Goal: Task Accomplishment & Management: Manage account settings

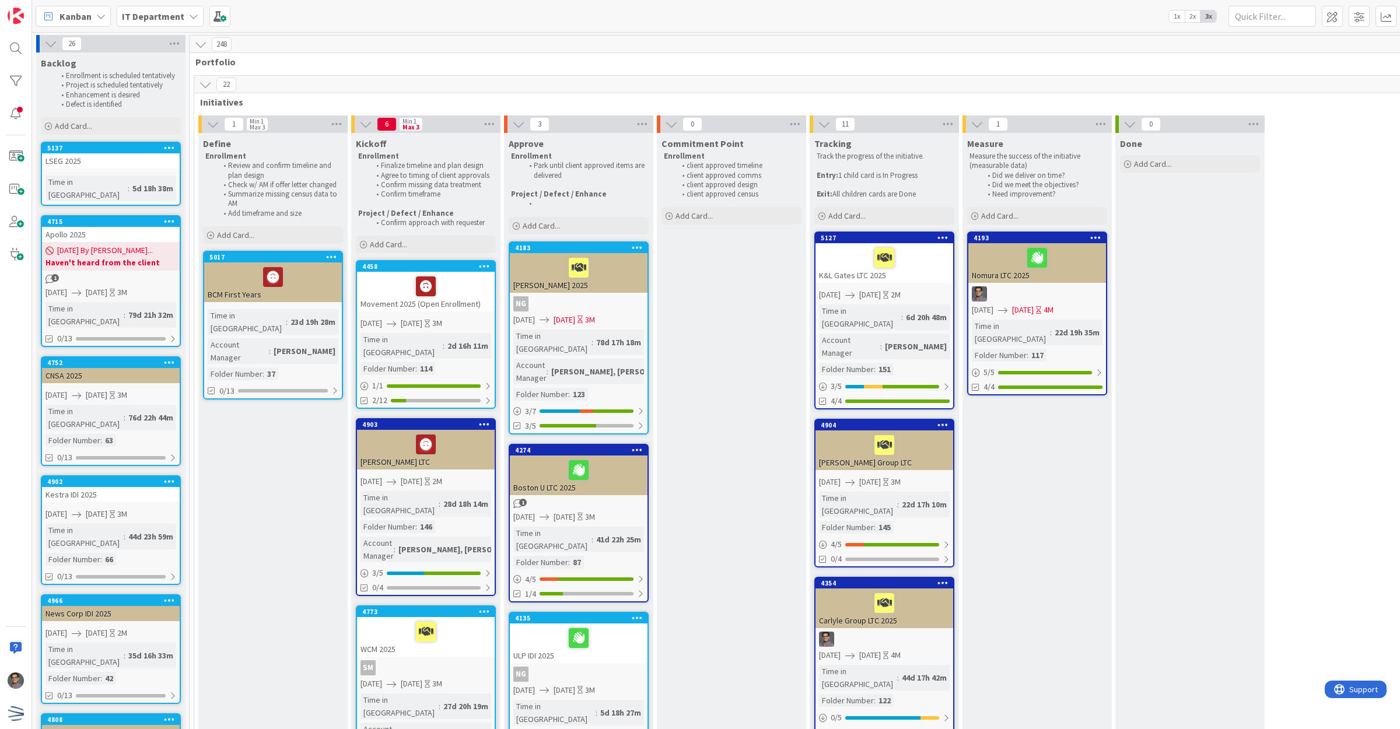
click at [102, 159] on div "LSEG 2025" at bounding box center [111, 160] width 138 height 15
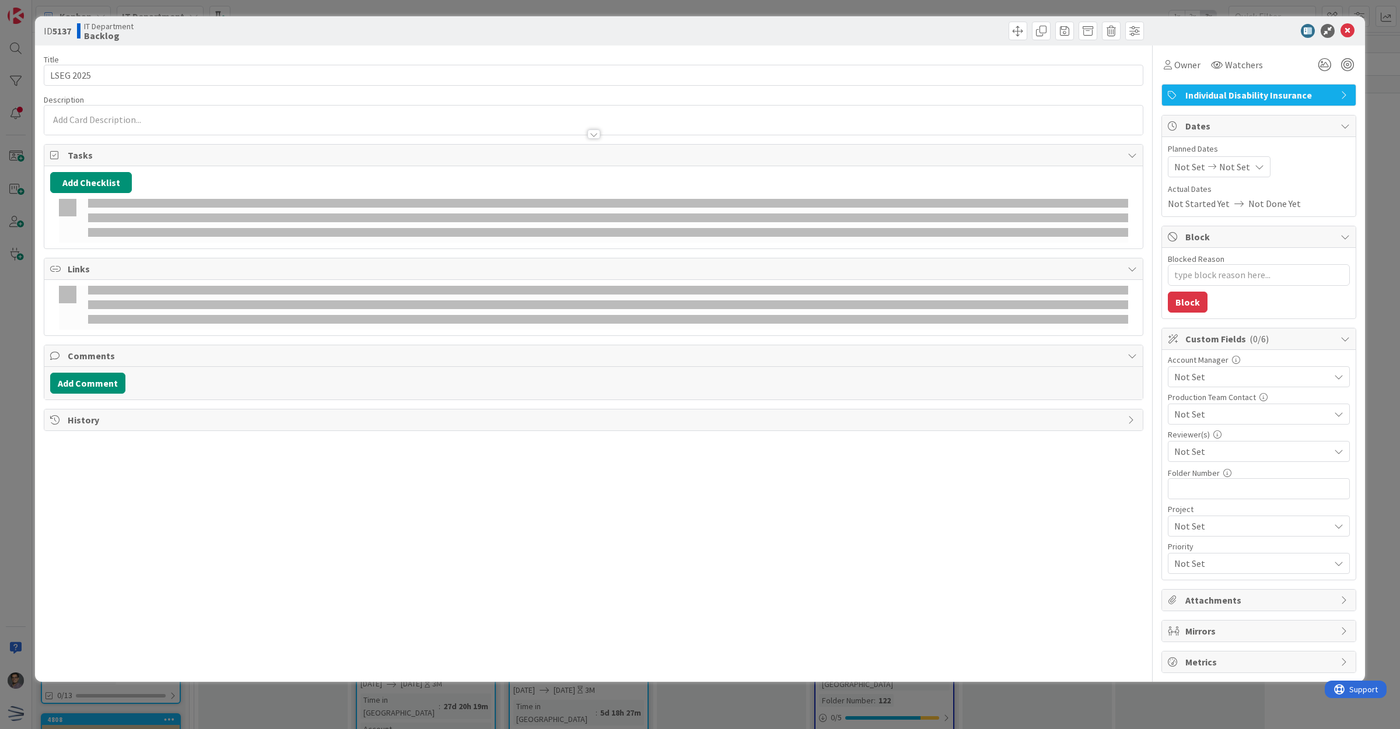
type textarea "x"
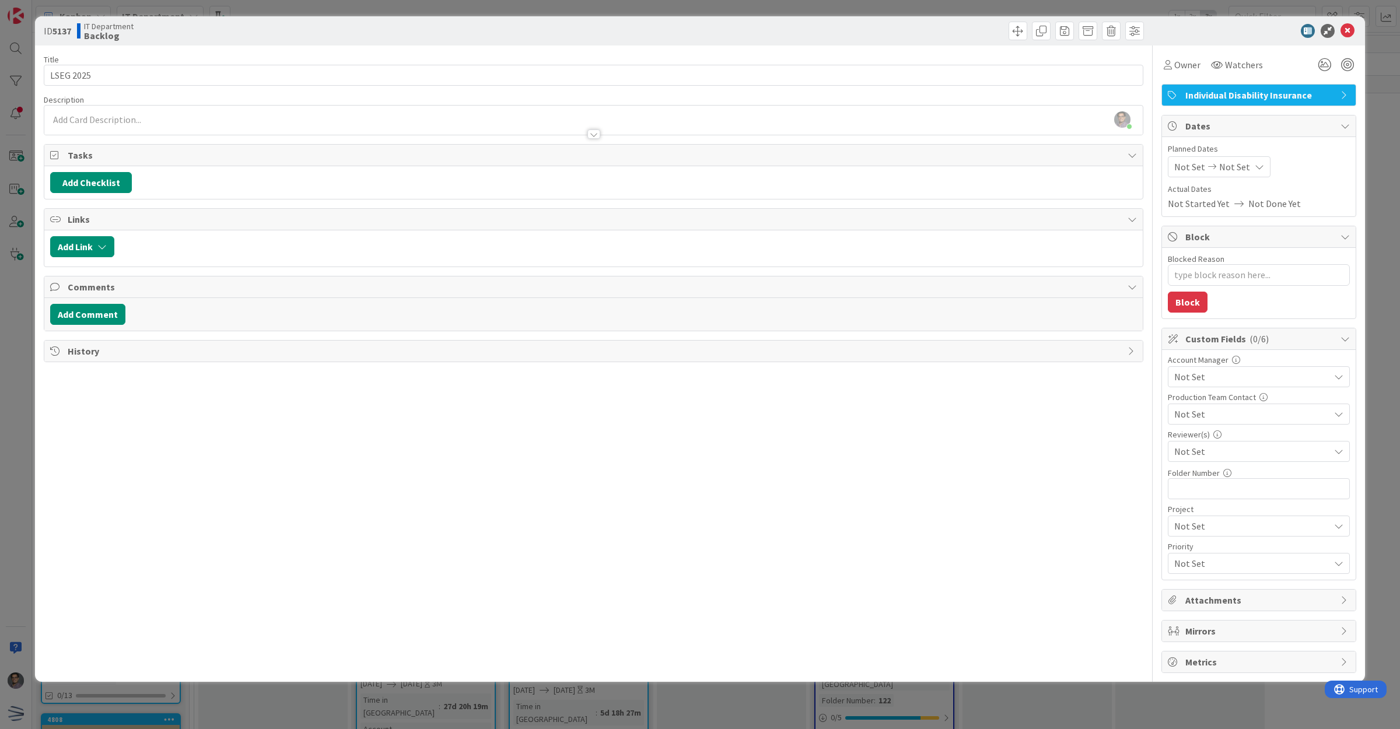
click at [1201, 163] on span "Not Set" at bounding box center [1190, 167] width 31 height 14
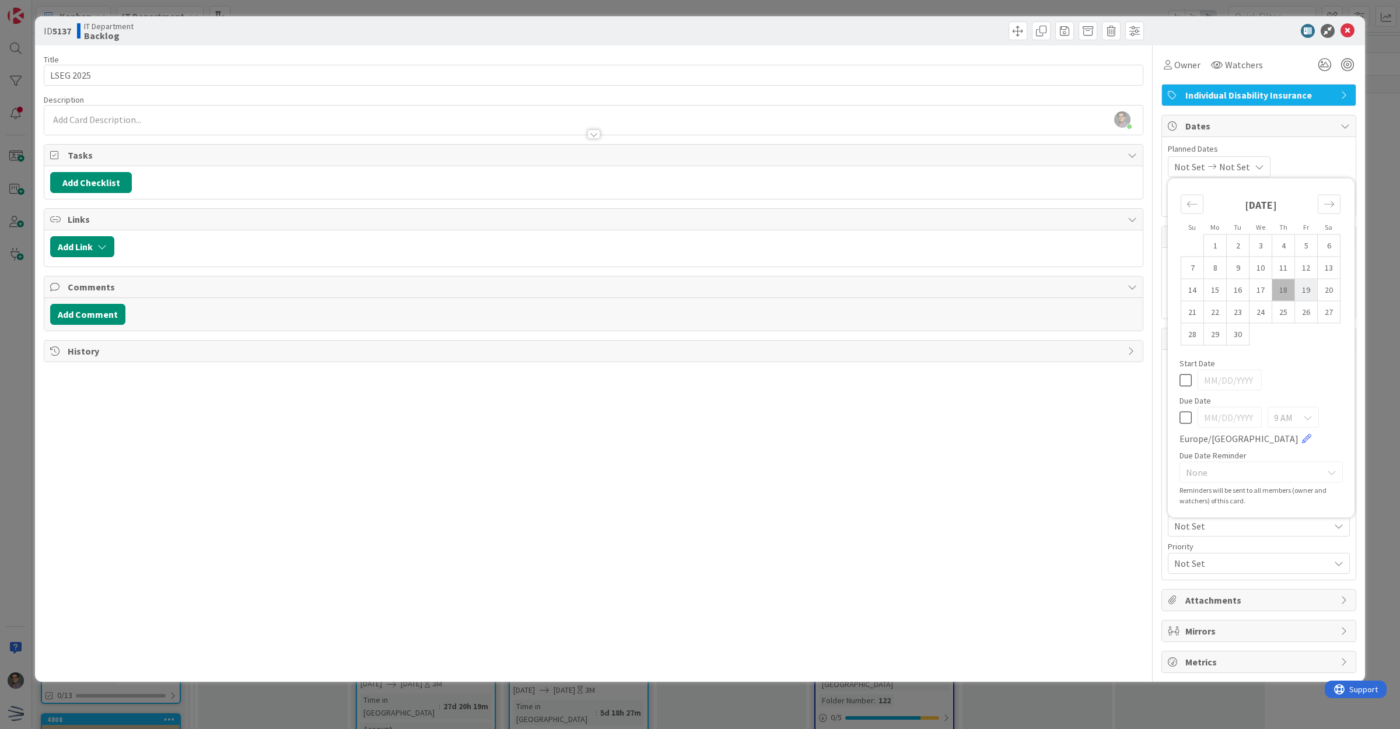
click at [1307, 293] on td "19" at bounding box center [1306, 290] width 23 height 22
type input "[DATE]"
type textarea "x"
click at [1334, 211] on div "Move forward to switch to the next month." at bounding box center [1329, 204] width 23 height 19
click at [1334, 210] on icon "Move forward to switch to the next month." at bounding box center [1329, 204] width 11 height 11
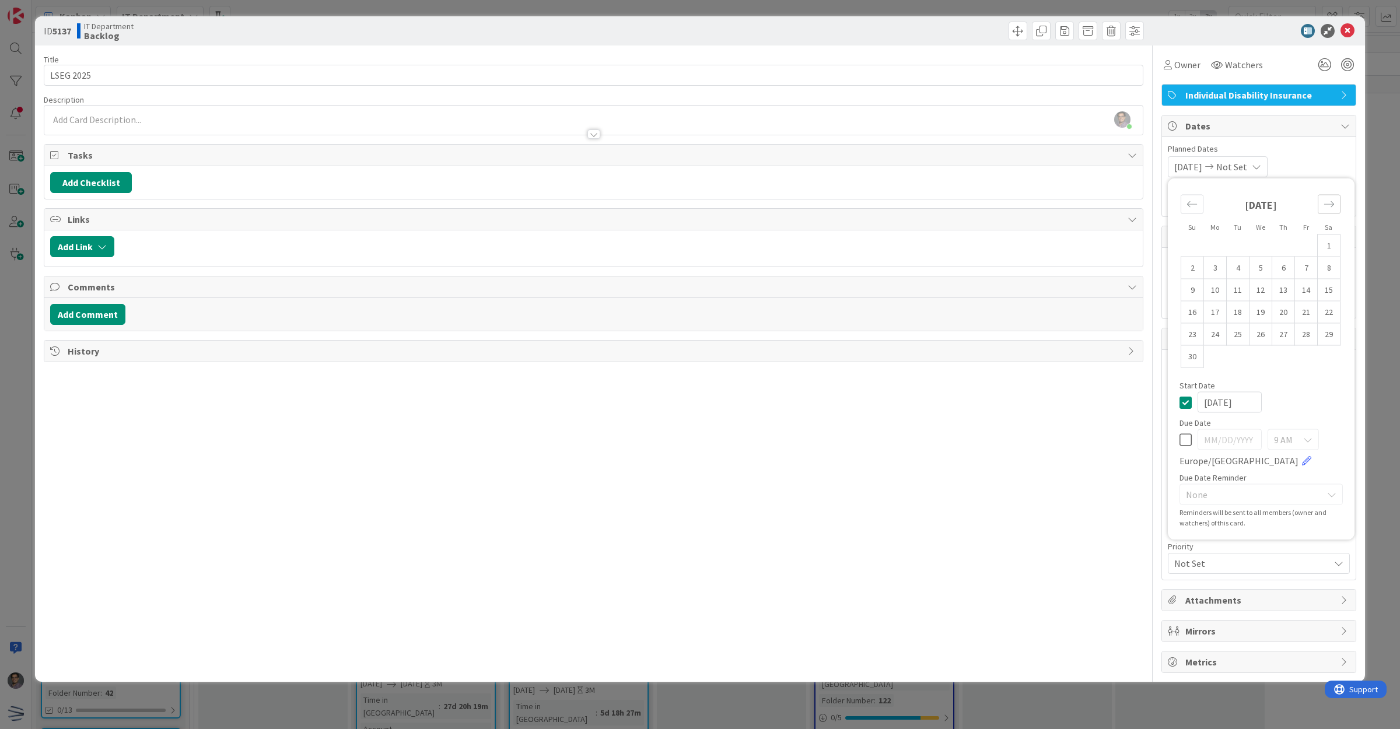
click at [1334, 210] on icon "Move forward to switch to the next month." at bounding box center [1329, 204] width 11 height 11
click at [1212, 337] on td "29" at bounding box center [1215, 334] width 23 height 22
type input "[DATE]"
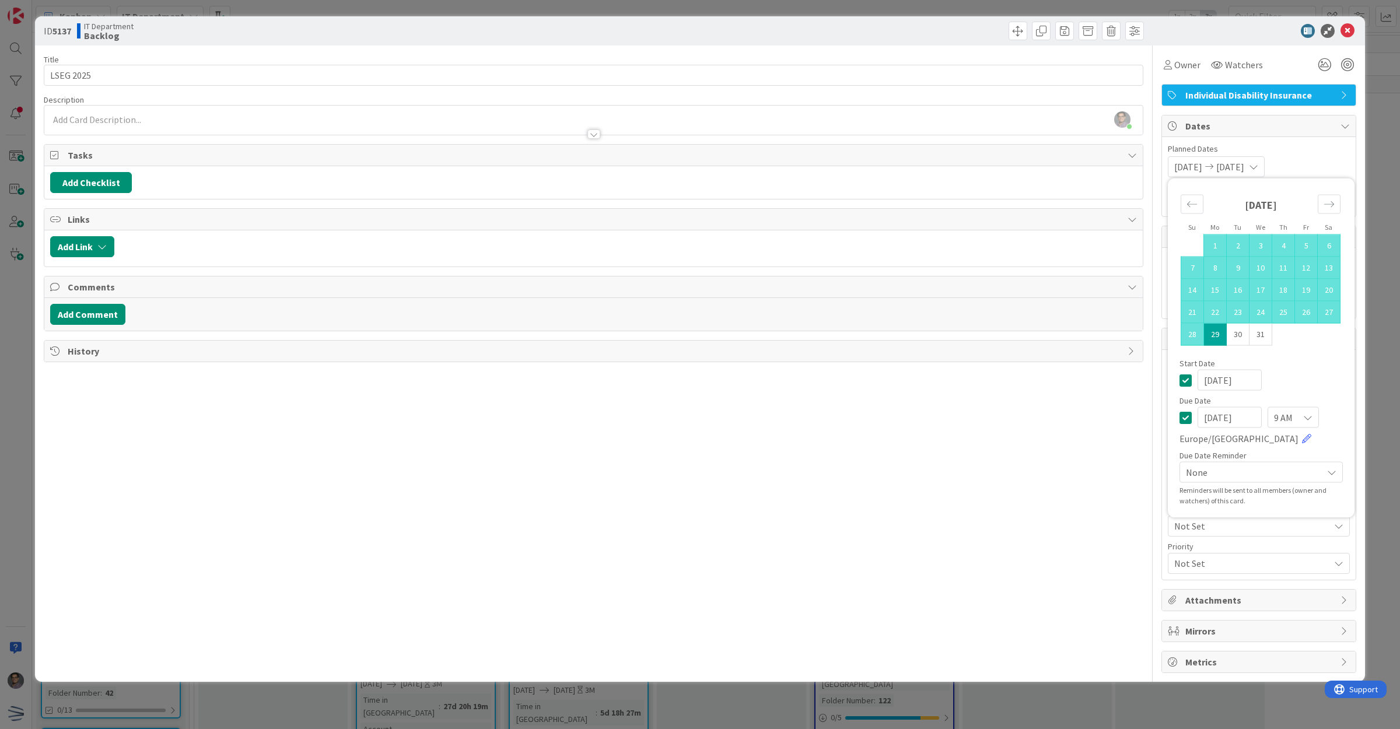
click at [1335, 165] on div "[DATE] [DATE] Su Mo Tu We Th Fr Sa [DATE] 1 2 3 4 5 6 7 8 9 10 11 12 13 14 15 1…" at bounding box center [1259, 166] width 182 height 21
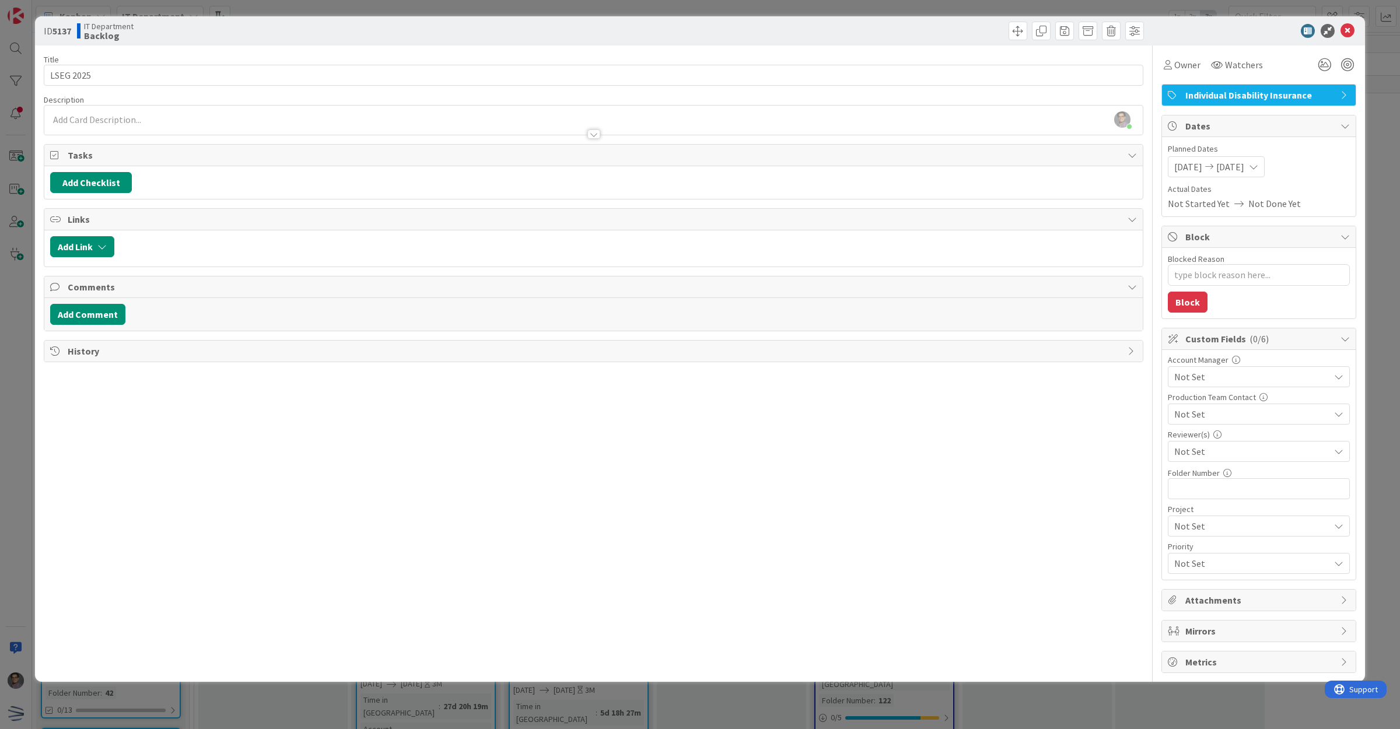
click at [1297, 378] on span "Not Set" at bounding box center [1252, 377] width 155 height 14
click at [1186, 407] on span "[PERSON_NAME]" at bounding box center [1219, 404] width 69 height 18
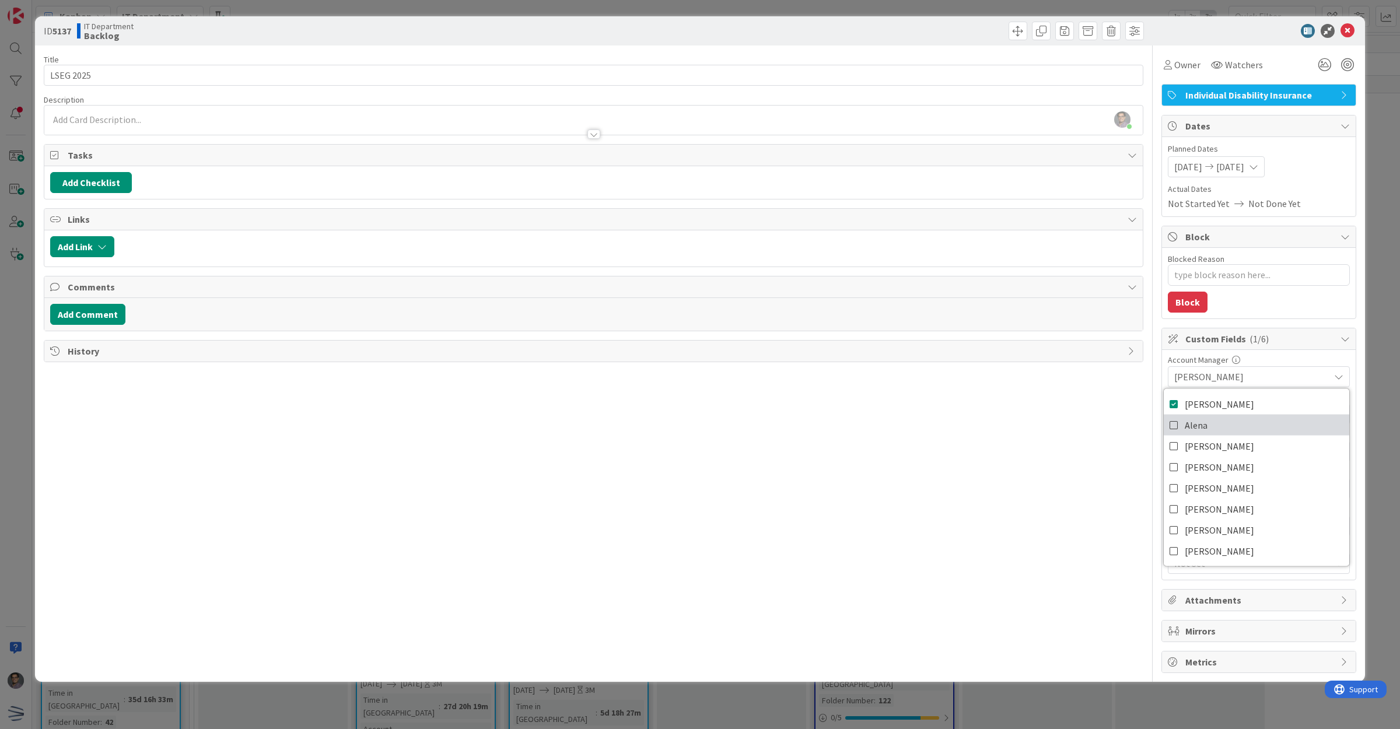
click at [1189, 432] on span "Alena" at bounding box center [1196, 425] width 23 height 18
type textarea "x"
click at [1308, 379] on span "[PERSON_NAME], [PERSON_NAME]" at bounding box center [1252, 377] width 155 height 14
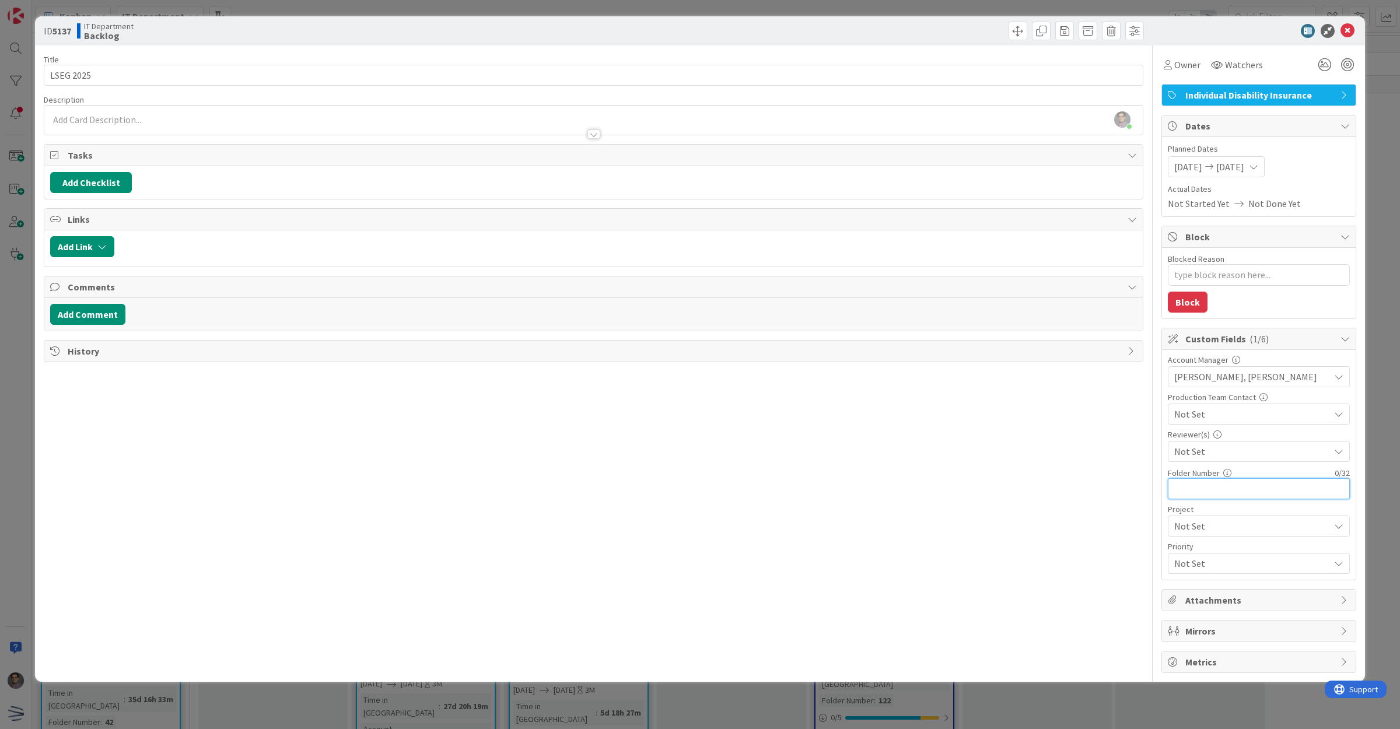
click at [1198, 494] on input "text" at bounding box center [1259, 488] width 182 height 21
type input "86"
type textarea "x"
type input "86"
click at [1345, 31] on icon at bounding box center [1348, 31] width 14 height 14
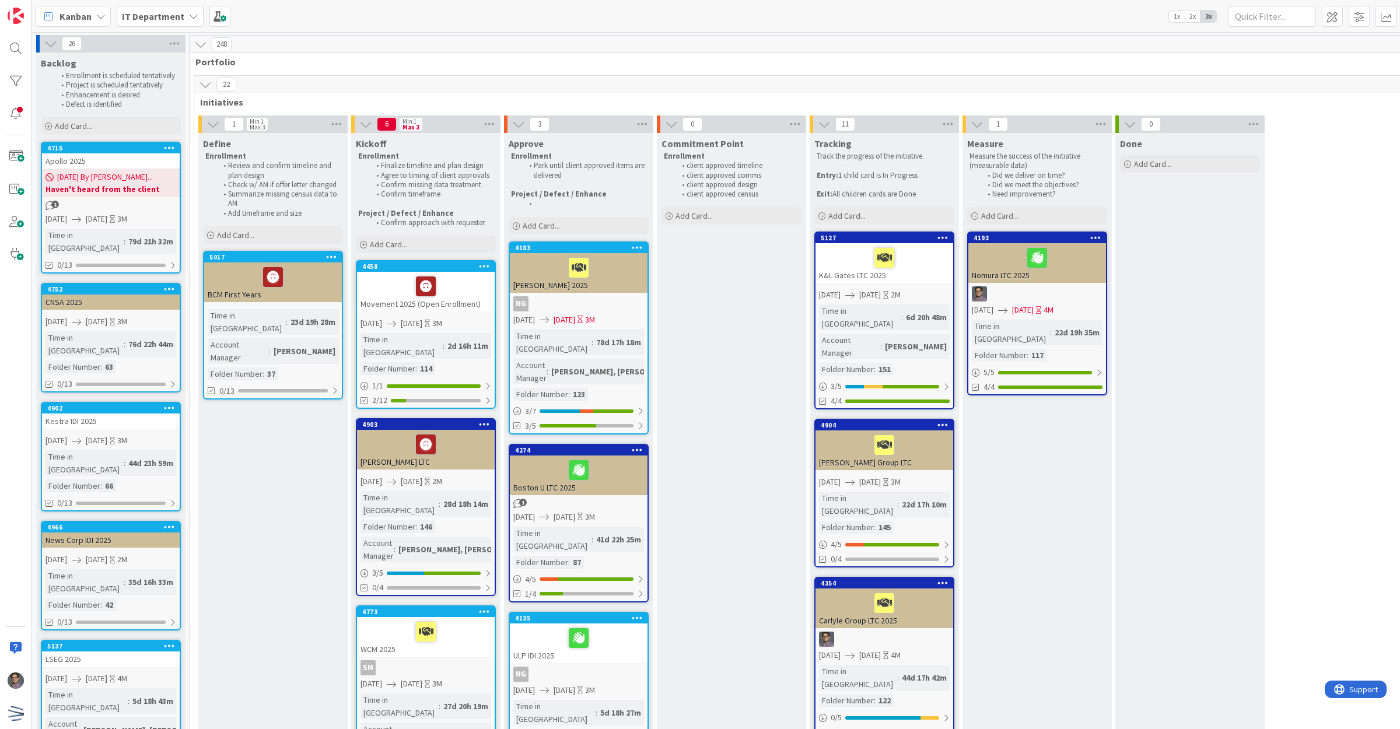
click at [165, 285] on icon at bounding box center [169, 289] width 11 height 8
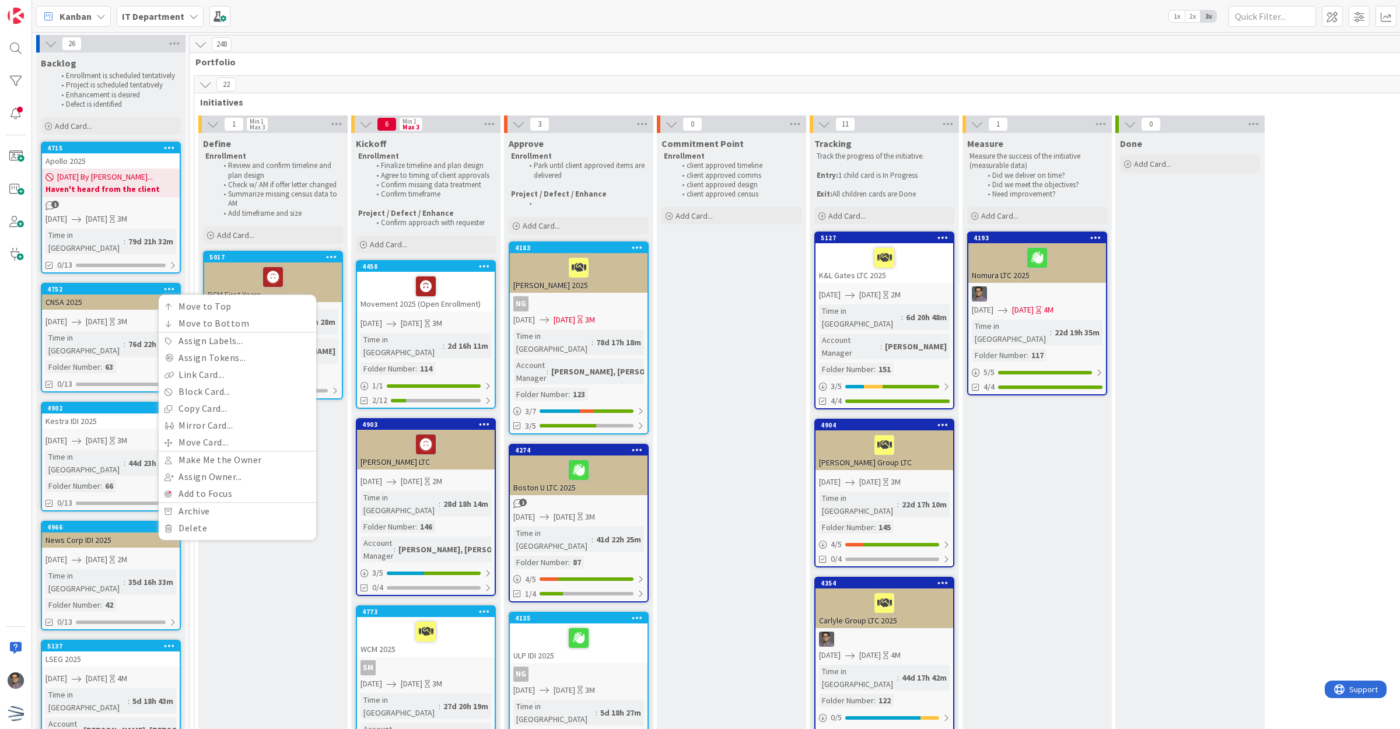
click at [116, 295] on div "CNSA 2025" at bounding box center [111, 302] width 138 height 15
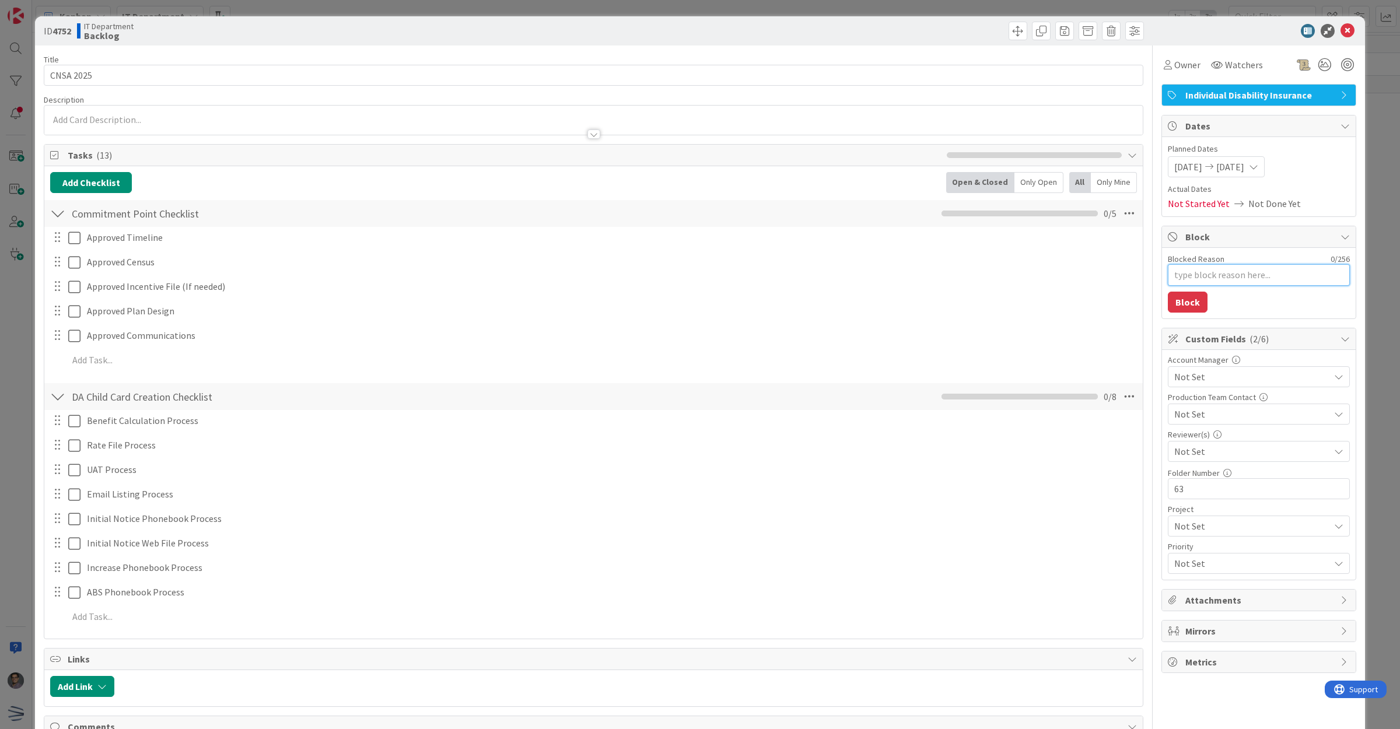
click at [1219, 278] on textarea "Blocked Reason" at bounding box center [1259, 275] width 182 height 22
type textarea "x"
type textarea "P"
type textarea "x"
type textarea "Pro"
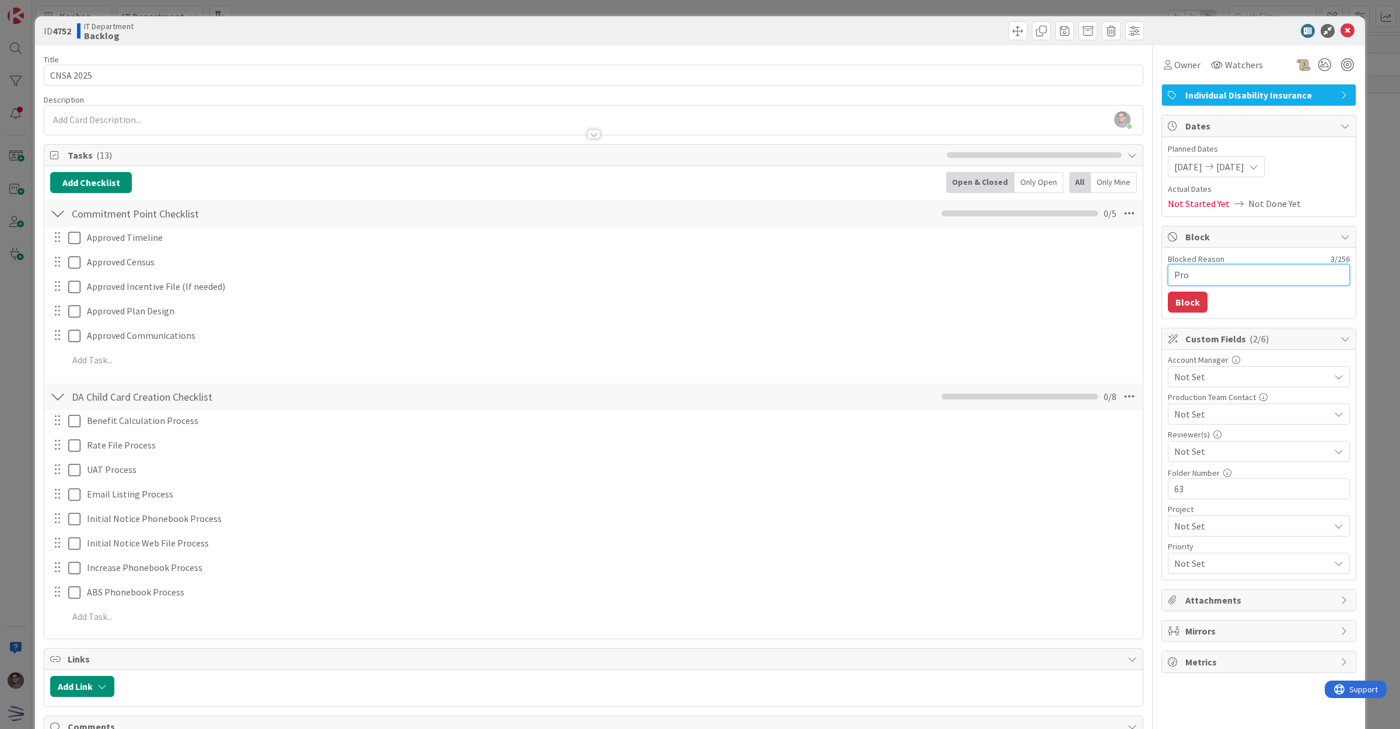
type textarea "x"
type textarea "Prob"
type textarea "x"
type textarea "Proba"
type textarea "x"
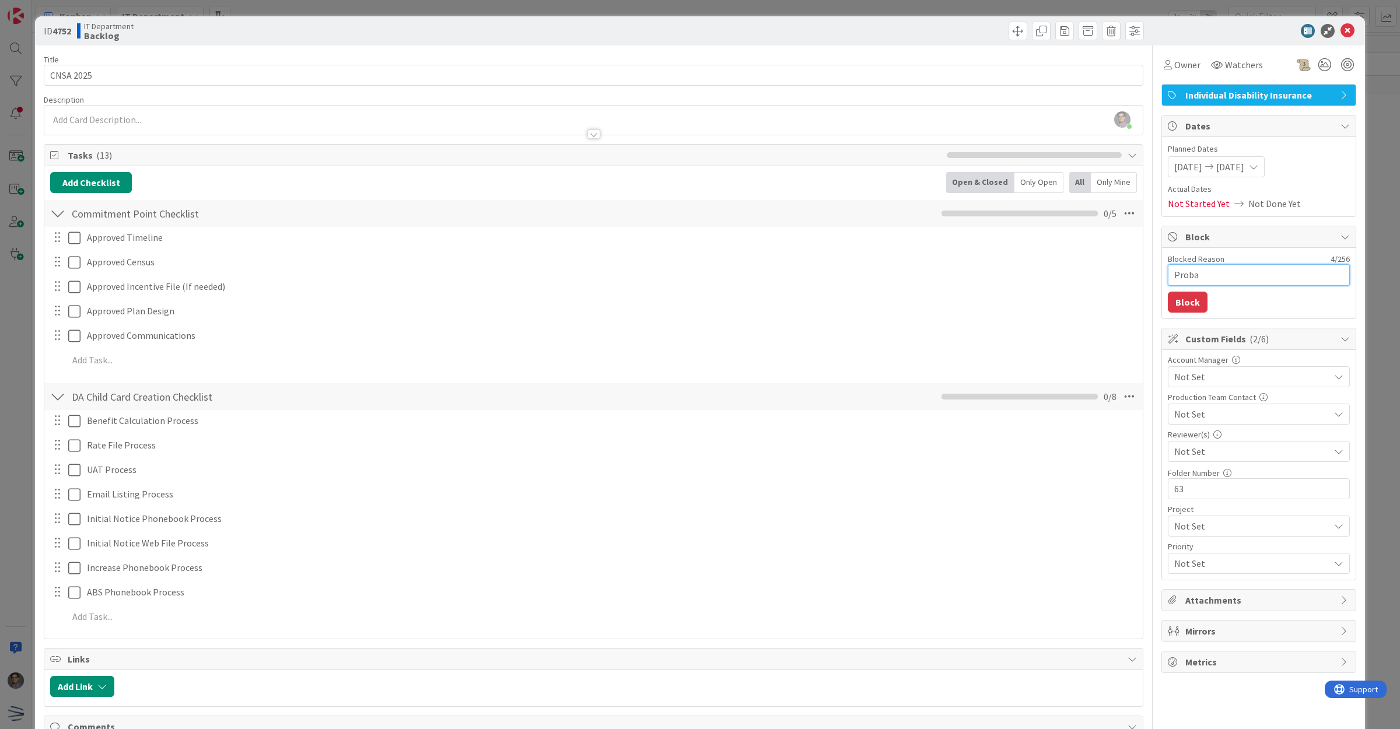
type textarea "Probab"
type textarea "x"
type textarea "Probabl"
type textarea "x"
type textarea "Probably"
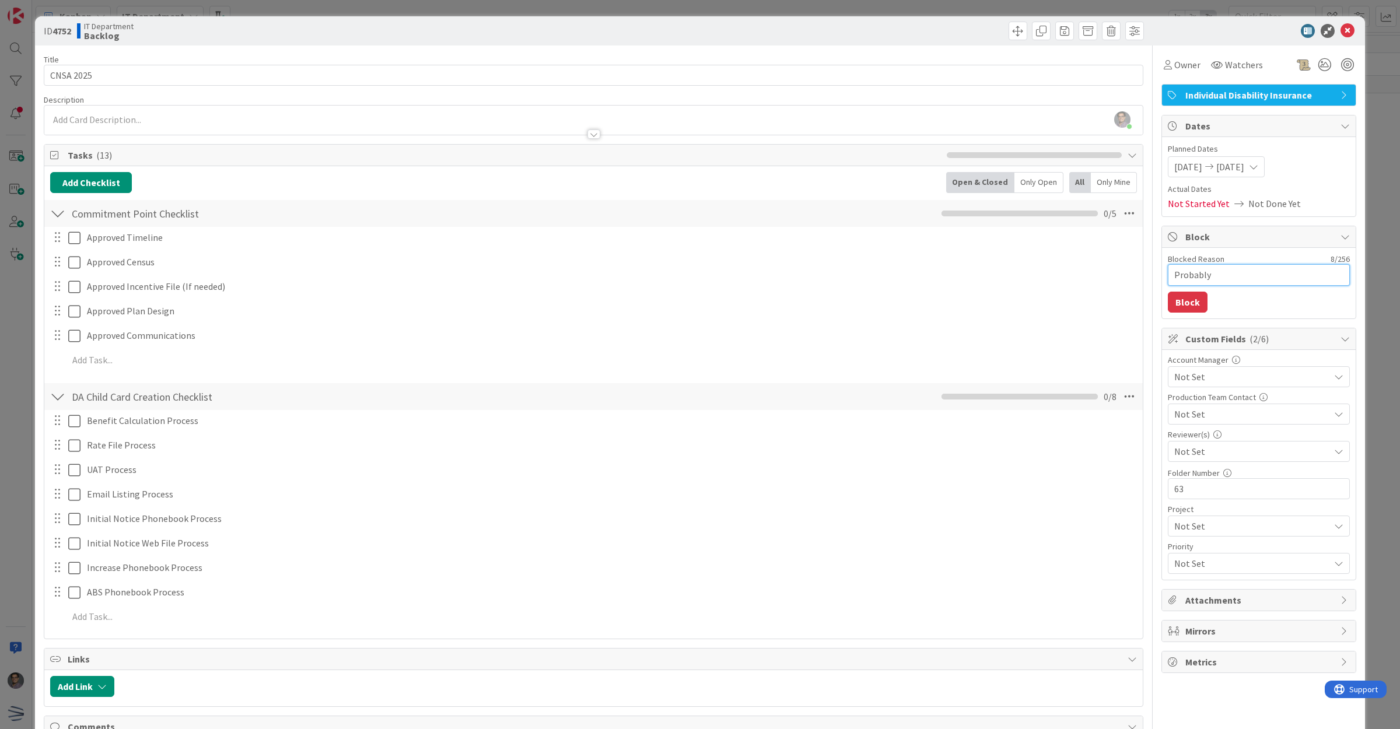
type textarea "x"
type textarea "Probably"
type textarea "x"
type textarea "Probably"
type textarea "x"
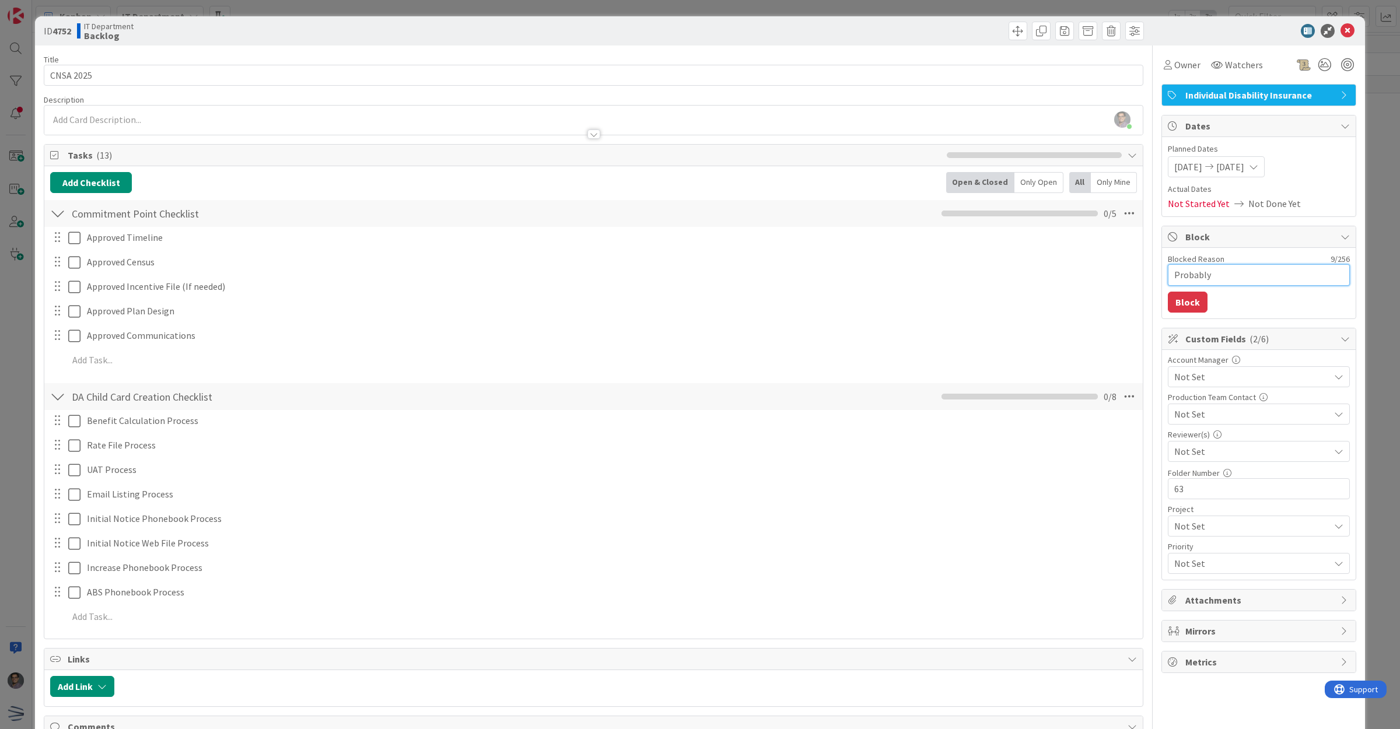
type textarea "Probably b"
type textarea "x"
type textarea "Probably be"
type textarea "x"
type textarea "Probably be"
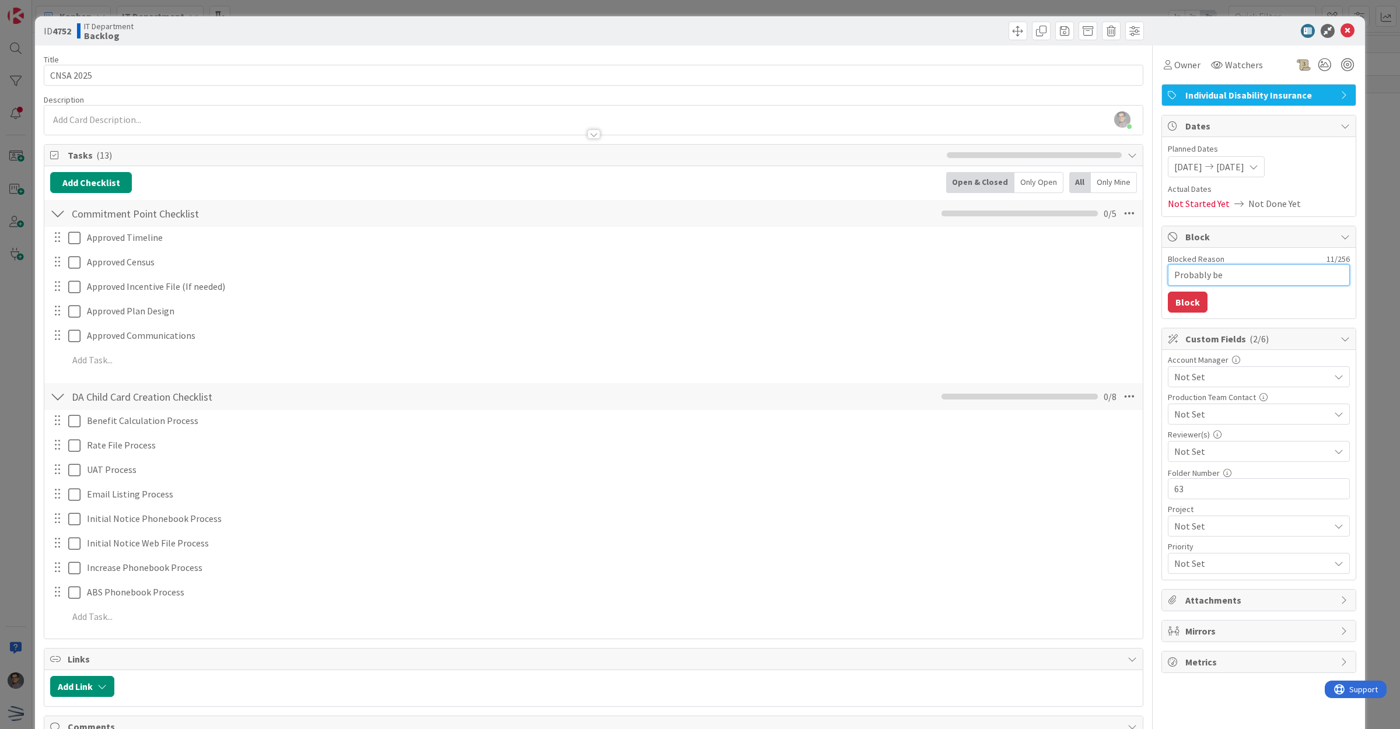
type textarea "x"
type textarea "Probably be"
type textarea "x"
type textarea "Probably be u"
type textarea "x"
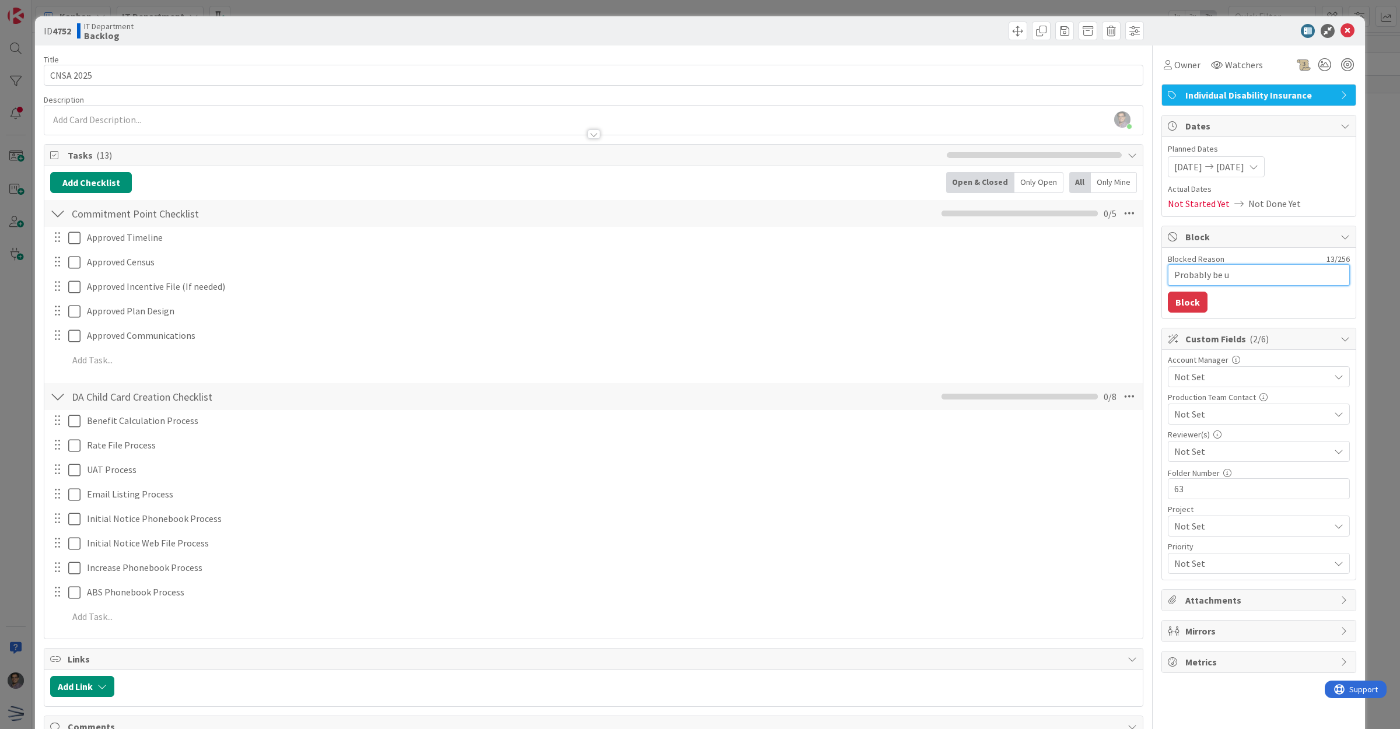
type textarea "Probably be un"
type textarea "x"
type textarea "Probably be und"
type textarea "x"
type textarea "Probably be unde"
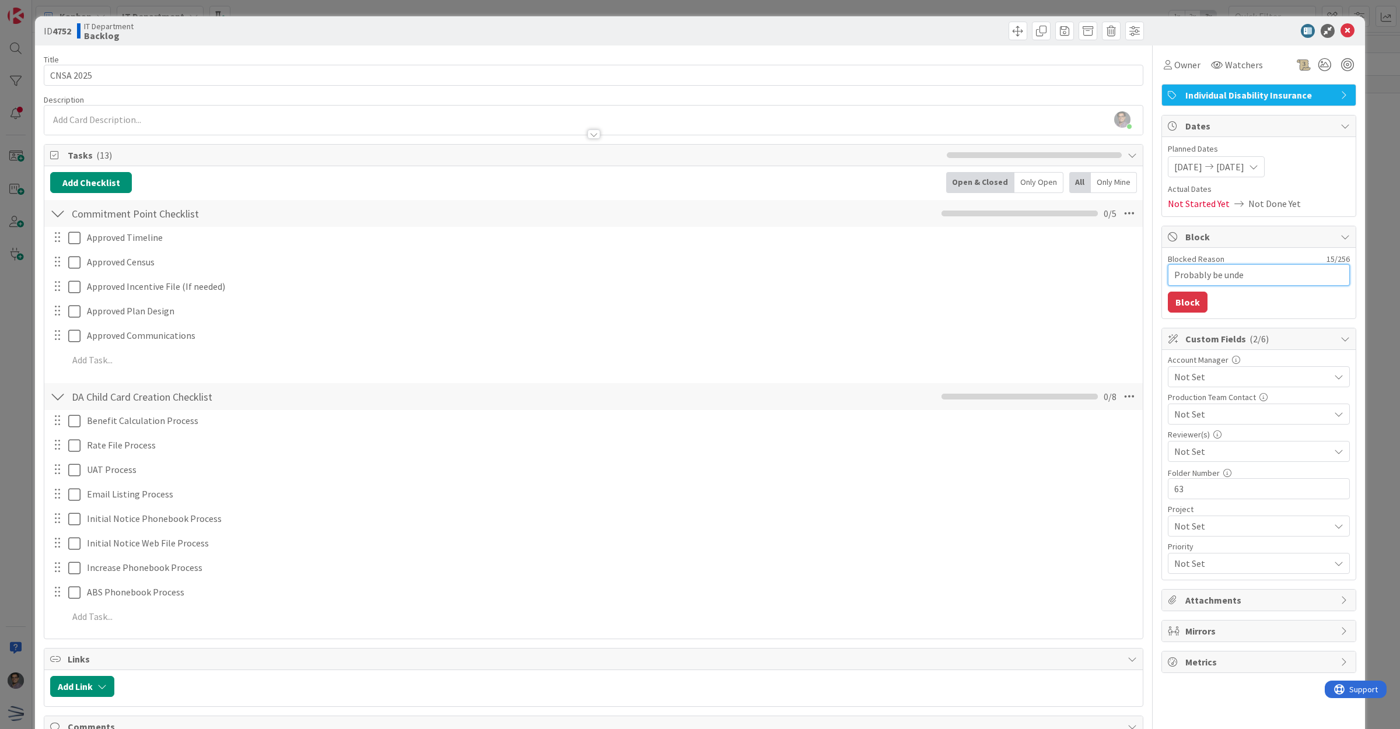
type textarea "x"
type textarea "Probably be under"
type textarea "x"
type textarea "Probably be under"
type textarea "x"
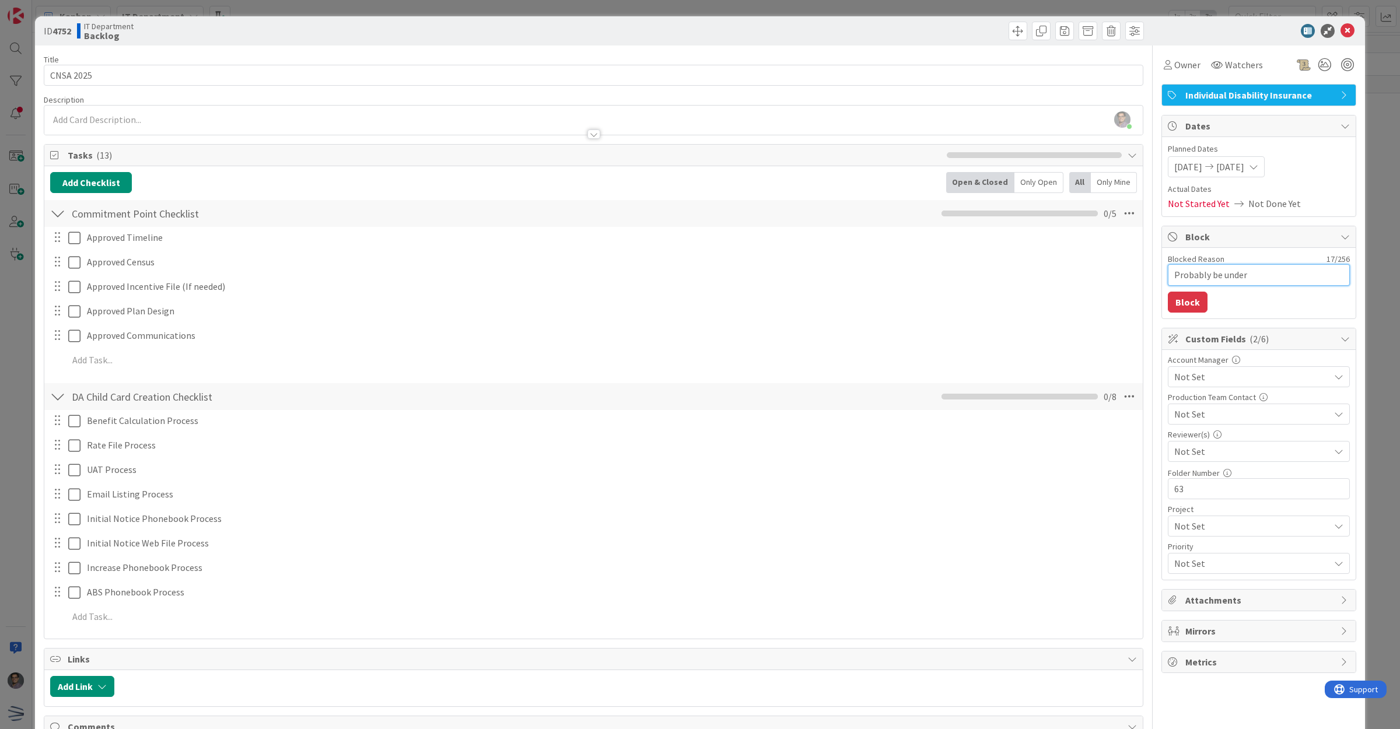
type textarea "Probably be under"
type textarea "x"
type textarea "Probably be under"
type textarea "x"
type textarea "Probably be under"
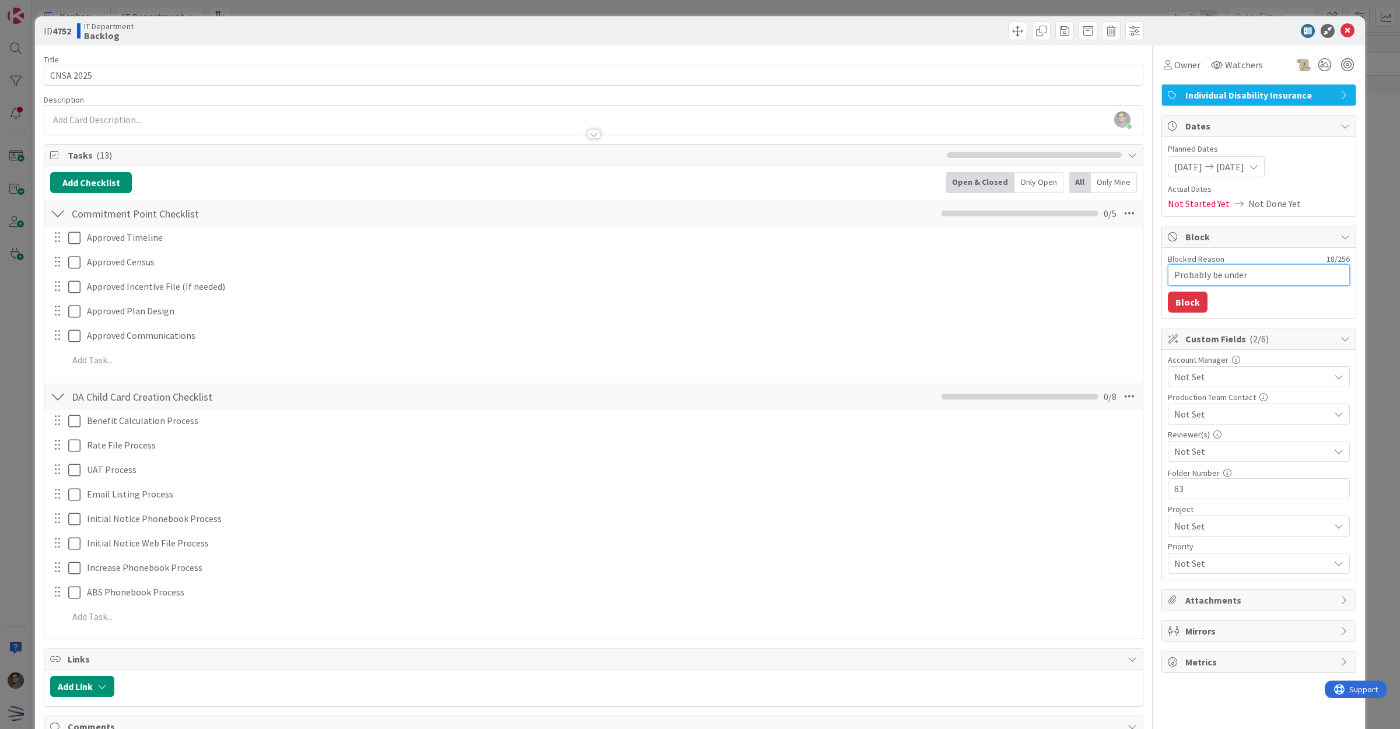
type textarea "x"
type textarea "Probably be under 1"
type textarea "x"
type textarea "Probably be under 10"
type textarea "x"
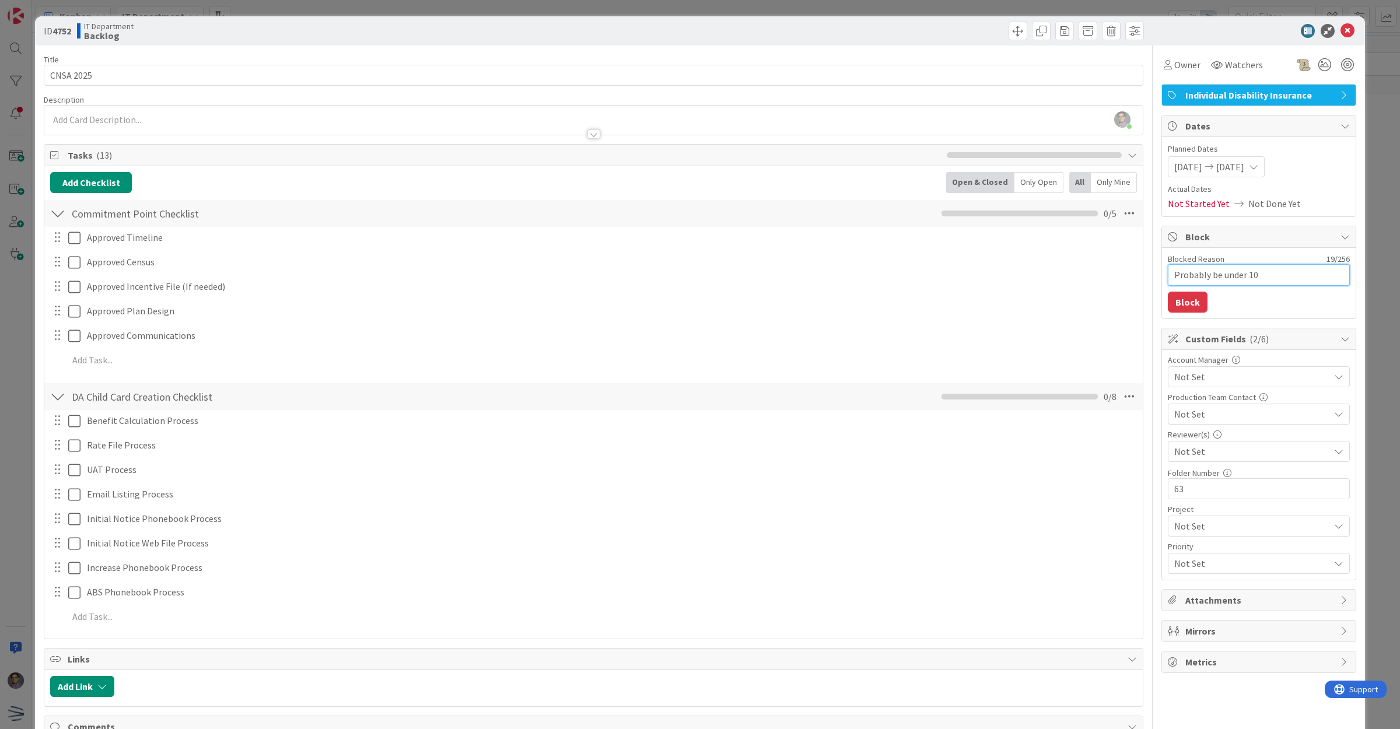
type textarea "Probably be under 10"
type textarea "x"
type textarea "Probably be under 10"
type textarea "x"
type textarea "Probably be under 10"
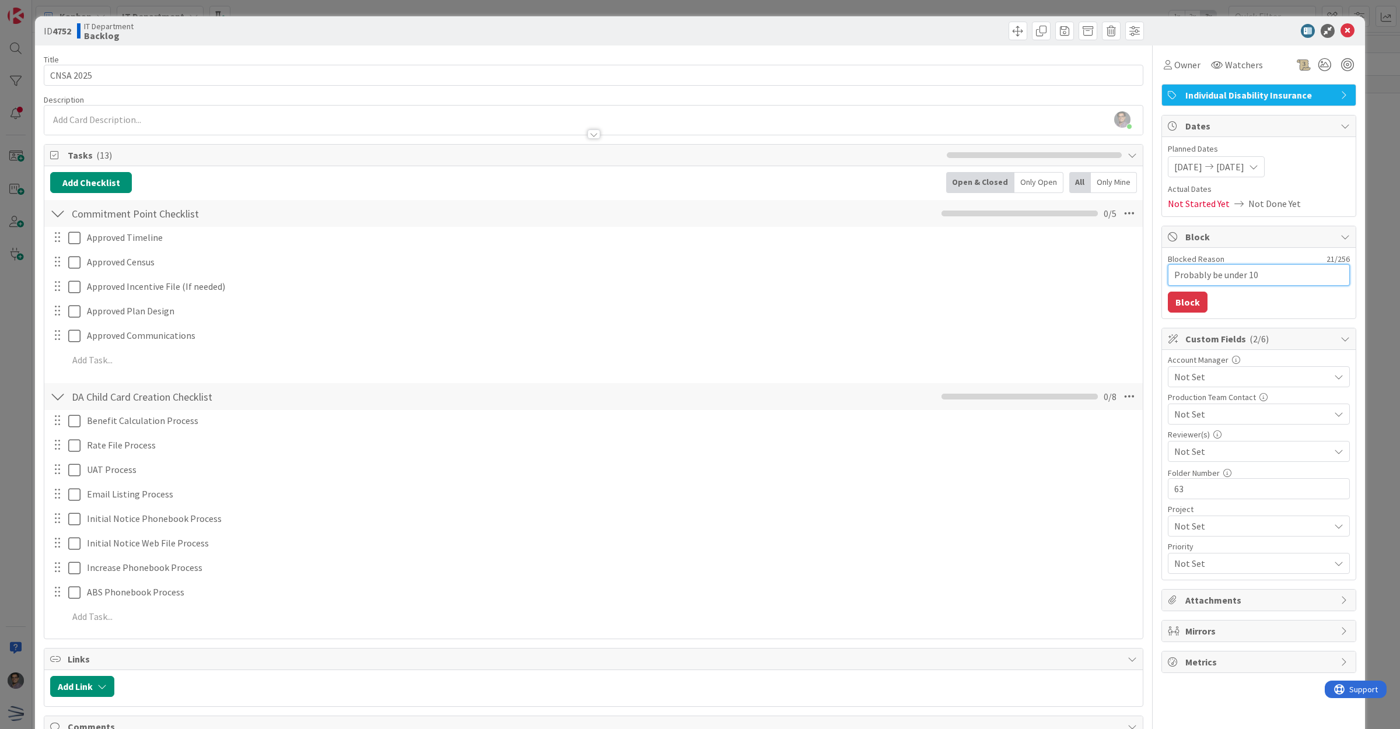
type textarea "x"
type textarea "Probably be under 10 p"
type textarea "x"
type textarea "Probably be under 10 peo"
type textarea "x"
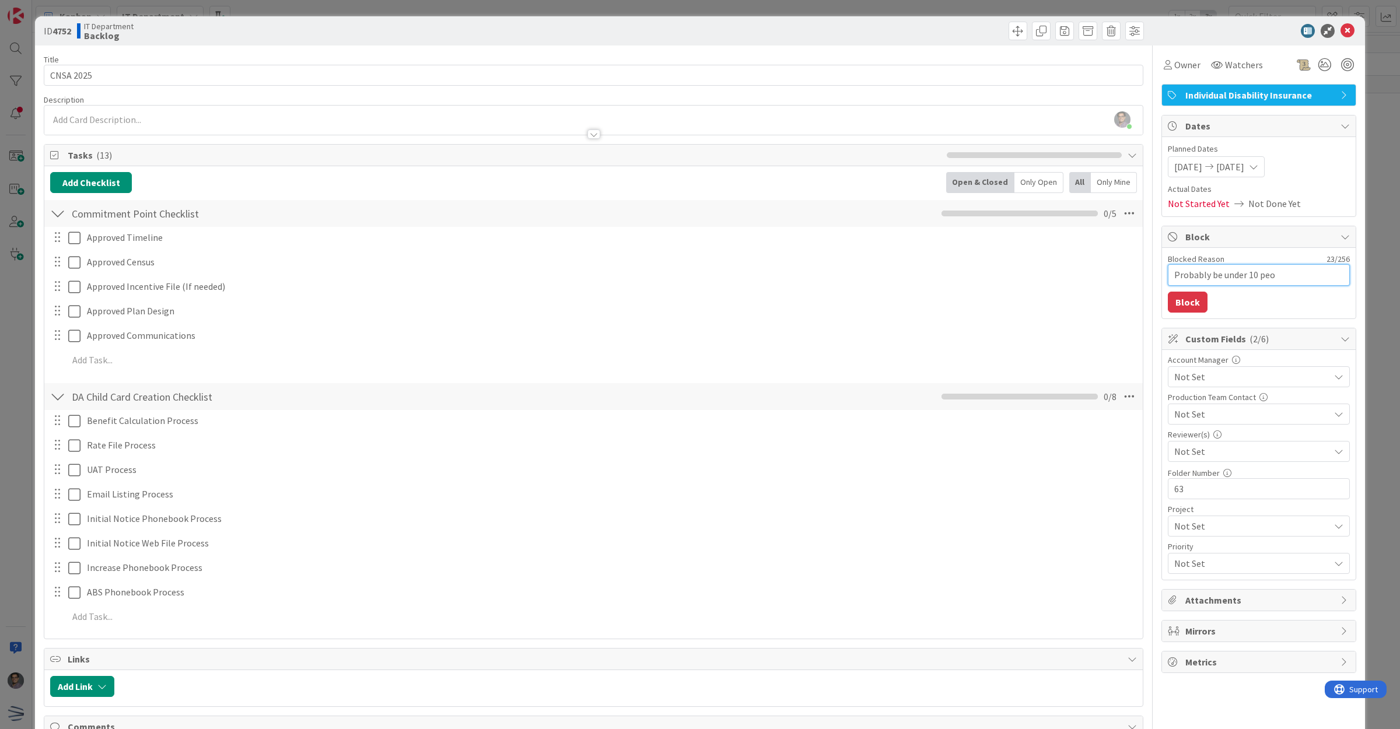
type textarea "Probably be under 10 peop"
type textarea "x"
type textarea "Probably be under 10 people"
type textarea "x"
type textarea "Probably be under 10 people"
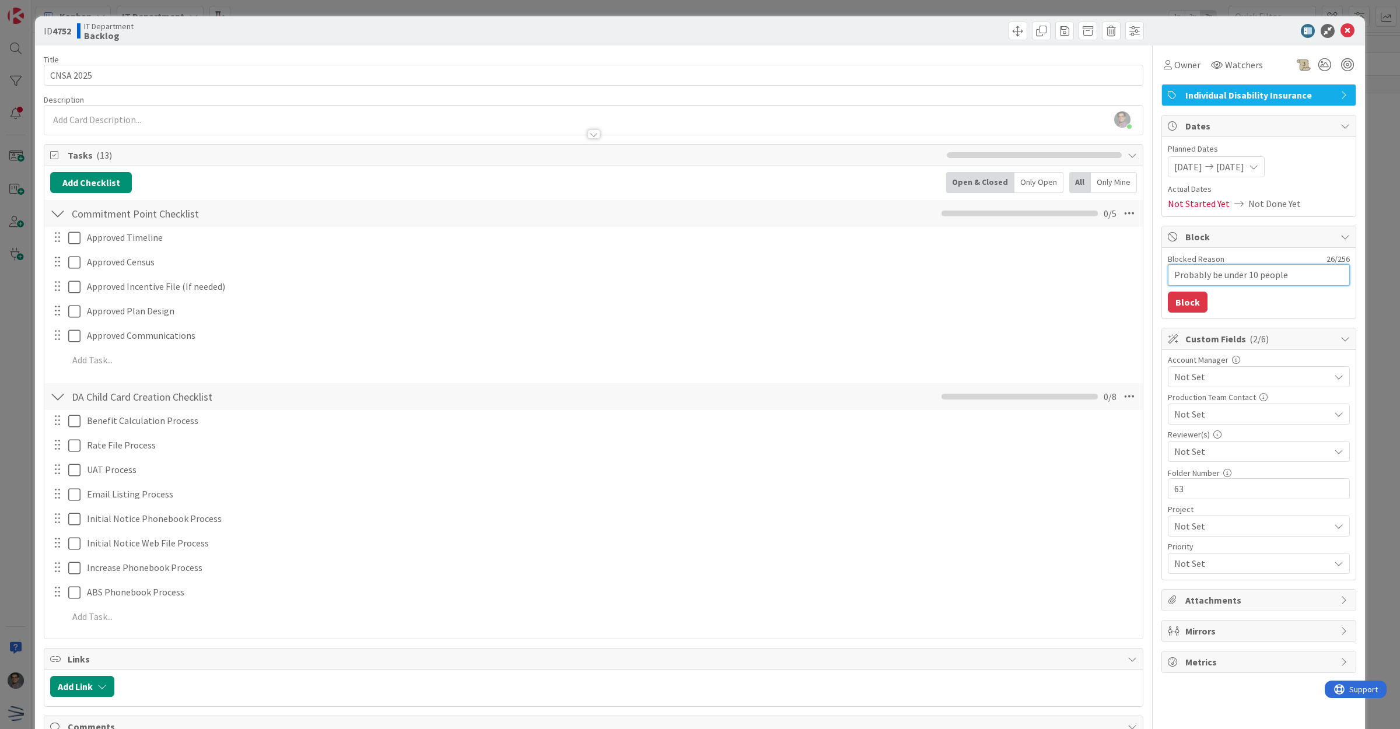
type textarea "x"
click at [1179, 313] on button "Block" at bounding box center [1188, 302] width 40 height 21
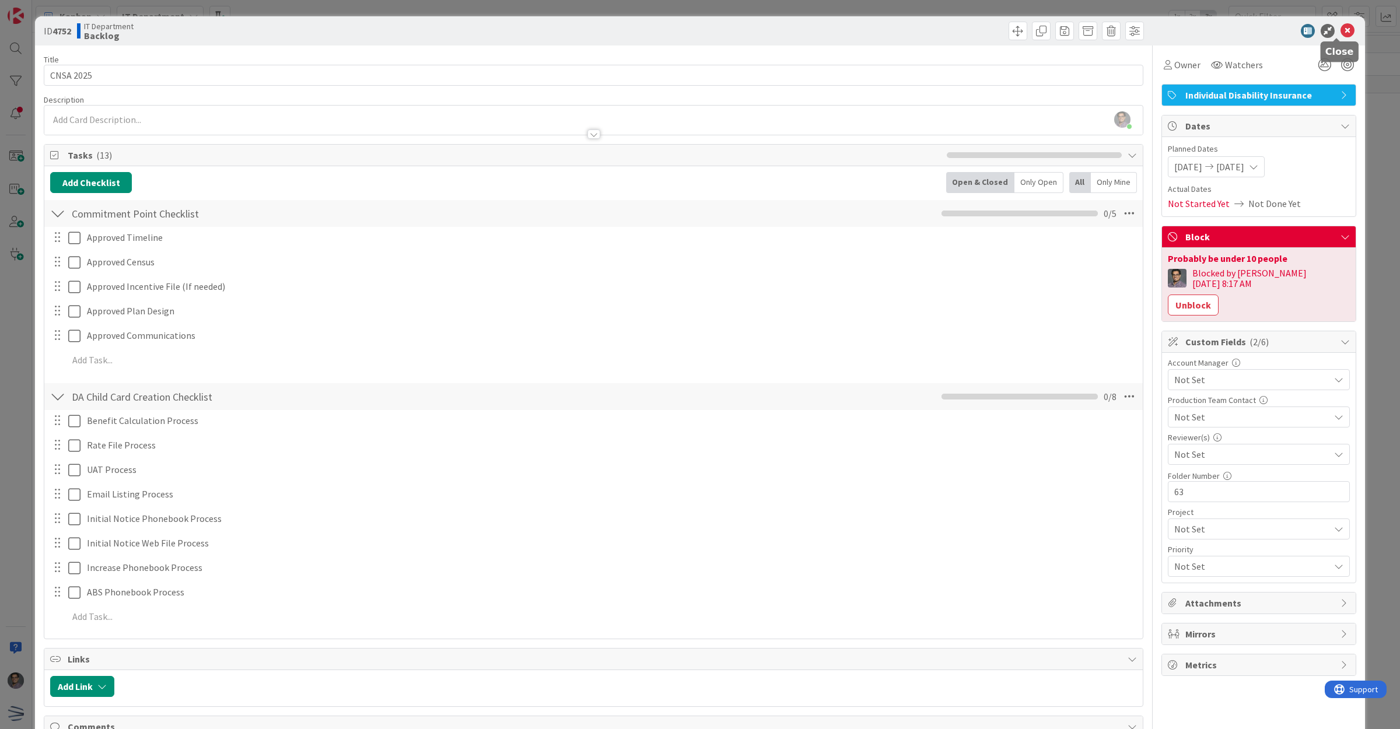
click at [1341, 30] on icon at bounding box center [1348, 31] width 14 height 14
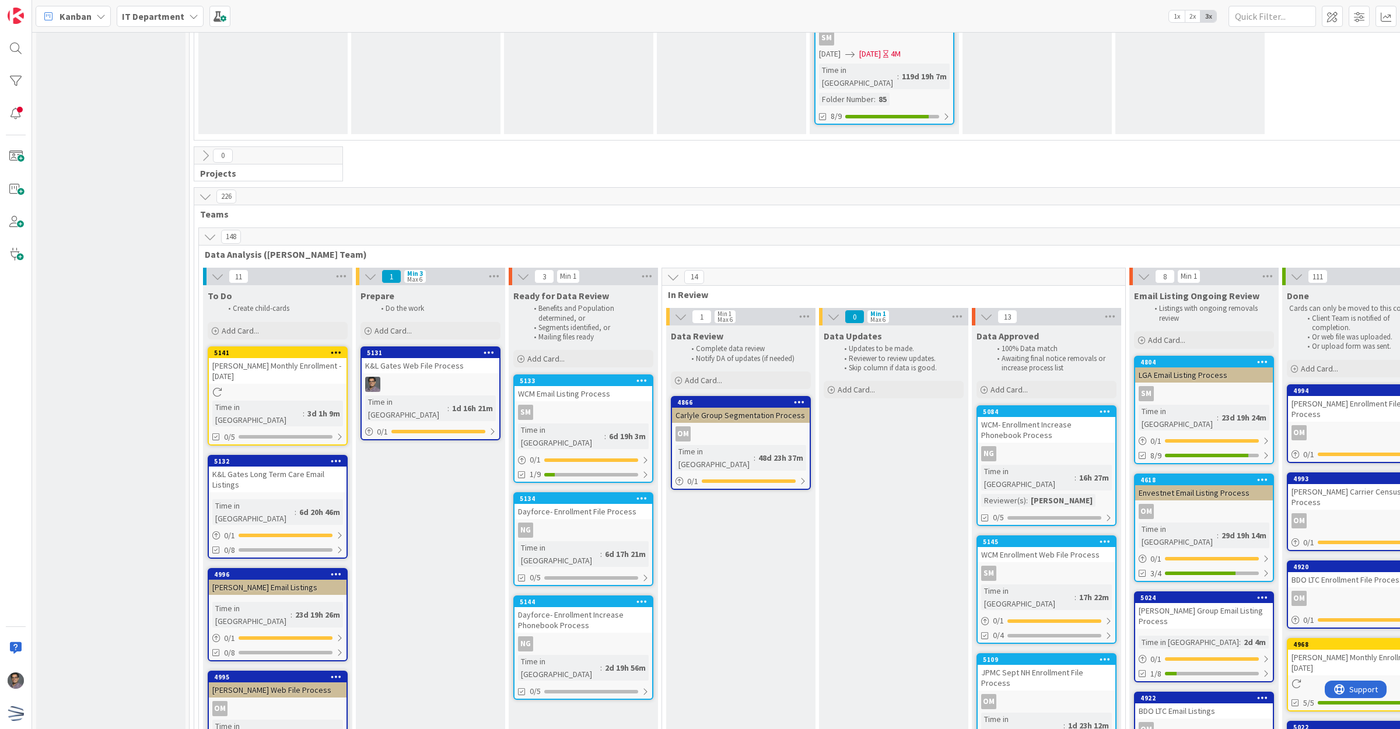
scroll to position [1969, 0]
